Goal: Transaction & Acquisition: Download file/media

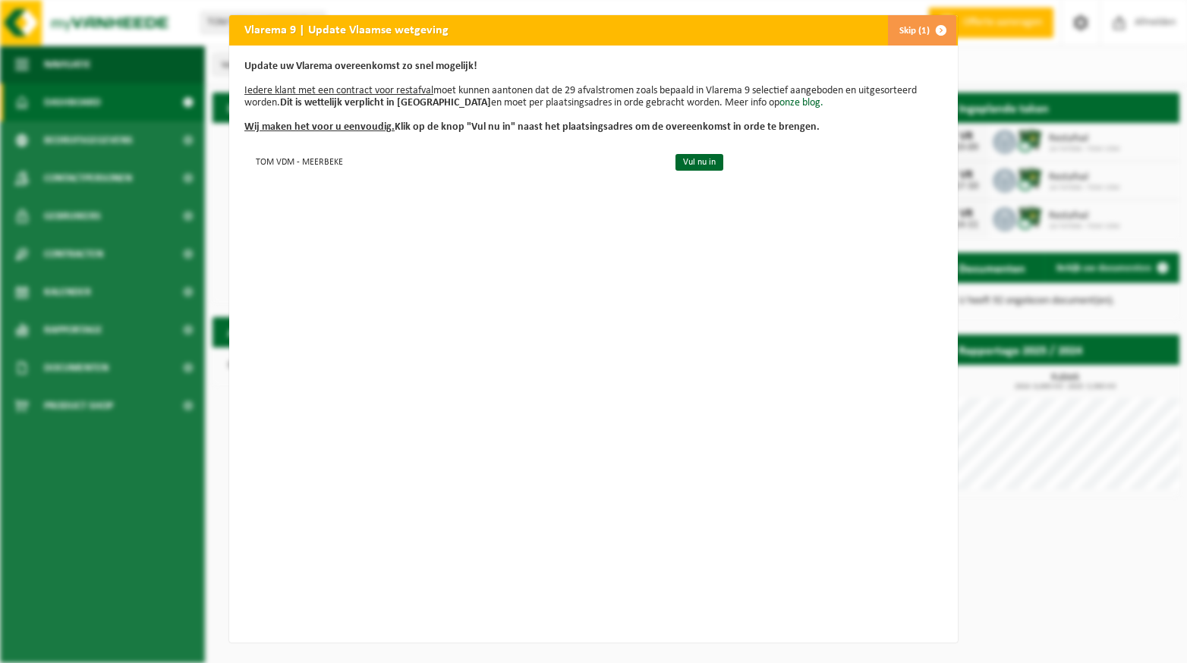
click at [939, 29] on span "button" at bounding box center [941, 30] width 30 height 30
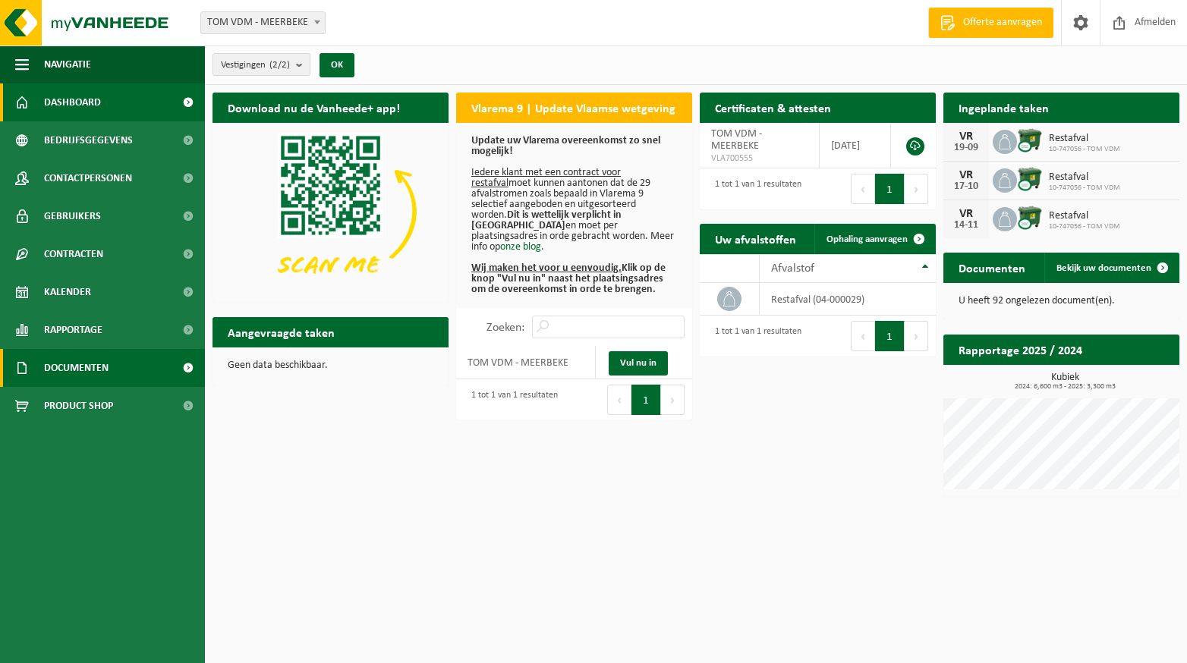
click at [113, 374] on link "Documenten" at bounding box center [102, 368] width 205 height 38
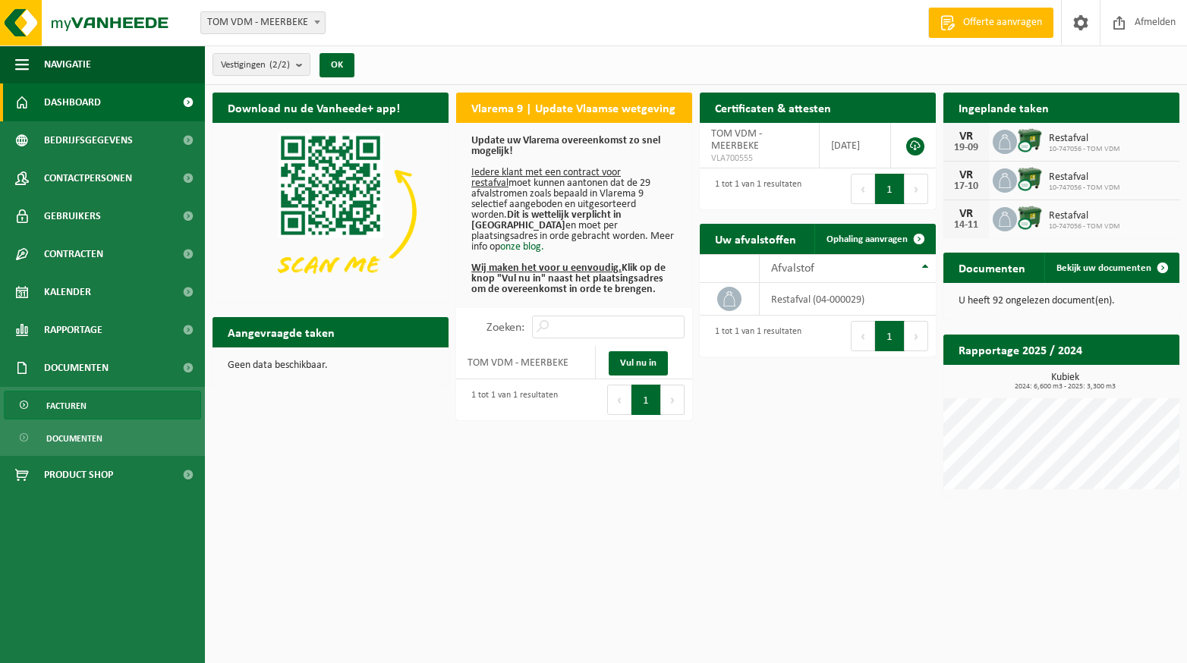
click at [104, 401] on link "Facturen" at bounding box center [102, 405] width 197 height 29
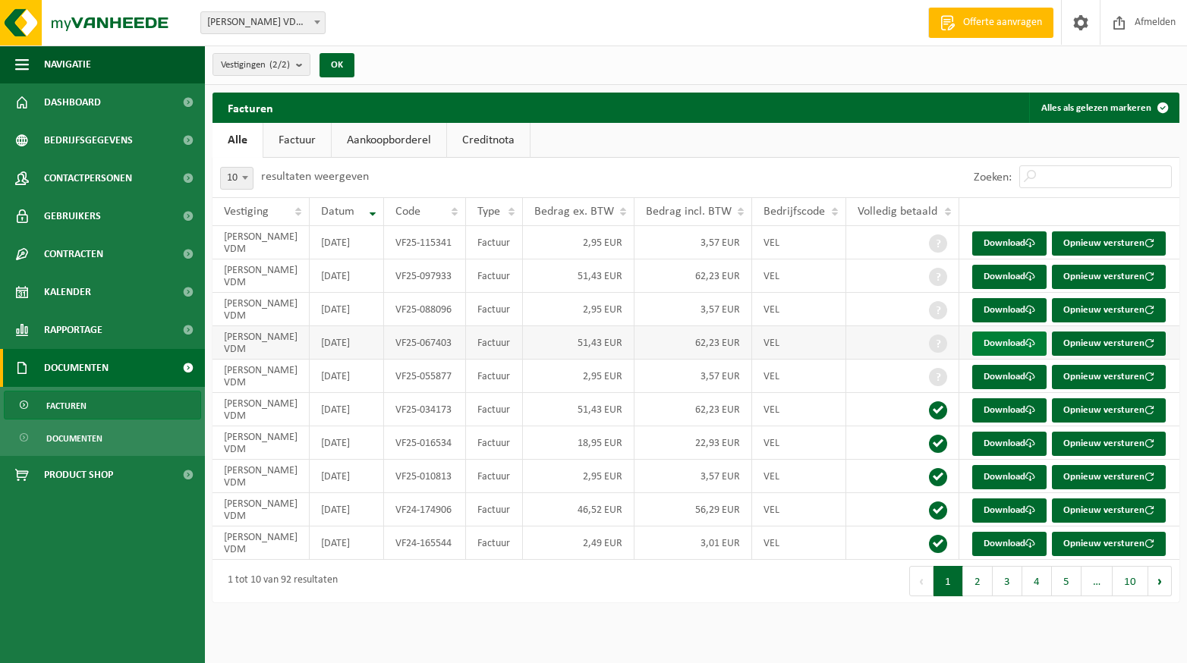
click at [1001, 342] on link "Download" at bounding box center [1009, 344] width 74 height 24
click at [990, 409] on link "Download" at bounding box center [1009, 410] width 74 height 24
